Goal: Task Accomplishment & Management: Manage account settings

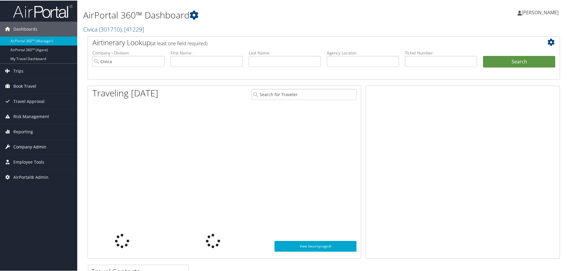
click at [25, 144] on span "Company Admin" at bounding box center [29, 146] width 33 height 15
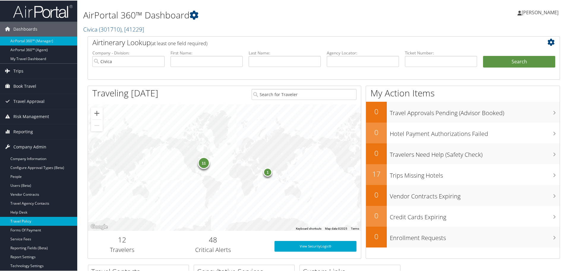
click at [30, 219] on link "Travel Policy" at bounding box center [38, 220] width 77 height 9
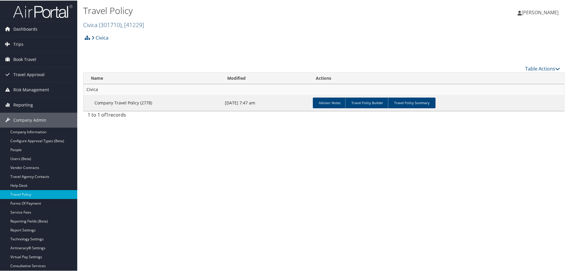
click at [112, 24] on span "( 301710 )" at bounding box center [110, 24] width 23 height 8
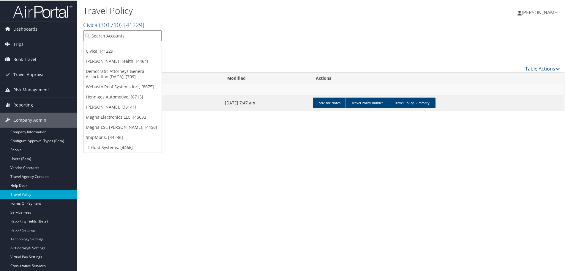
click at [109, 35] on input "search" at bounding box center [123, 35] width 78 height 11
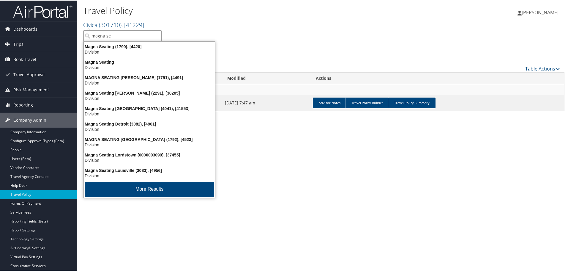
type input "magna ser"
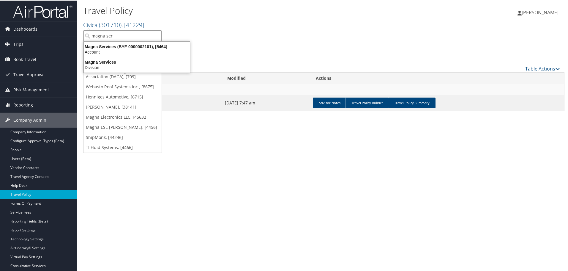
click at [154, 35] on input "magna ser" at bounding box center [123, 35] width 78 height 11
type input "2140"
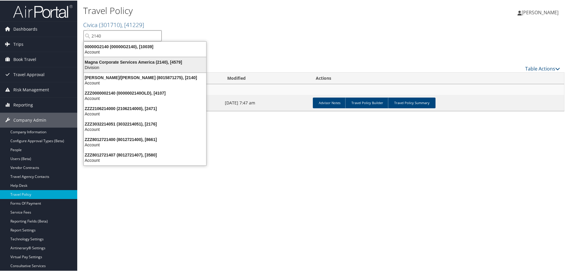
click at [133, 63] on div "Magna Corporate Services America (2140), [4579]" at bounding box center [145, 61] width 130 height 5
